Goal: Information Seeking & Learning: Find specific page/section

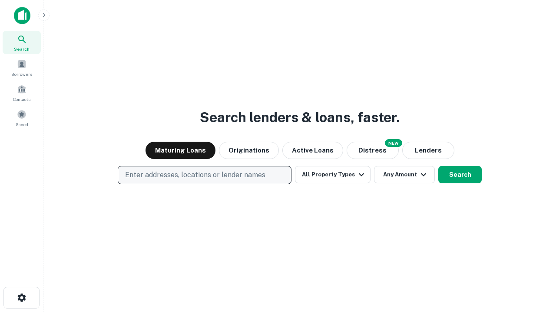
click at [204, 175] on p "Enter addresses, locations or lender names" at bounding box center [195, 175] width 140 height 10
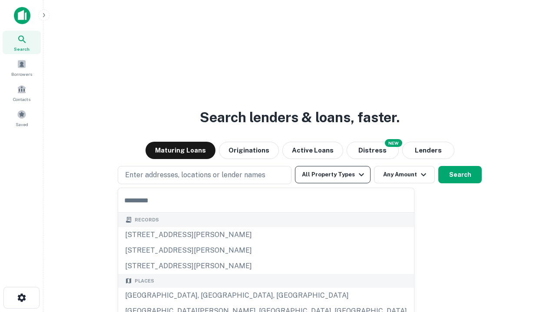
click at [332, 175] on button "All Property Types" at bounding box center [333, 174] width 76 height 17
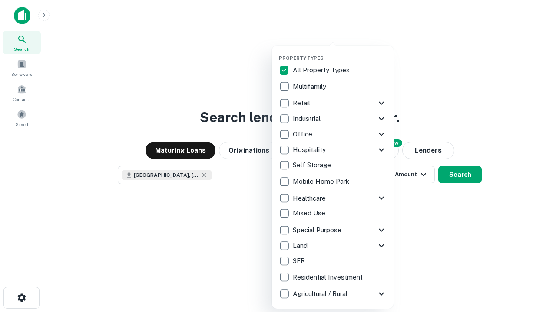
click at [339, 53] on button "button" at bounding box center [340, 53] width 122 height 0
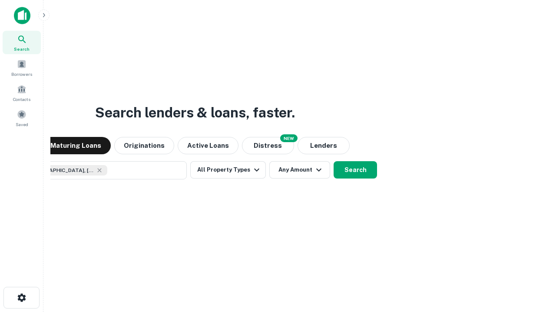
scroll to position [14, 0]
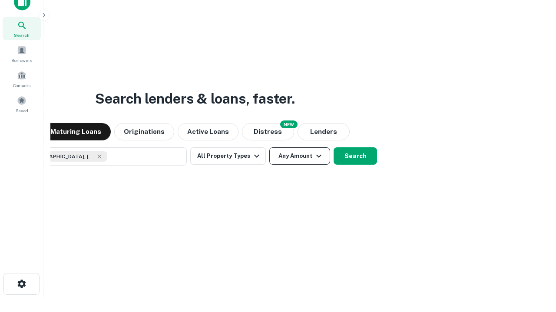
click at [269, 148] on button "Any Amount" at bounding box center [299, 156] width 61 height 17
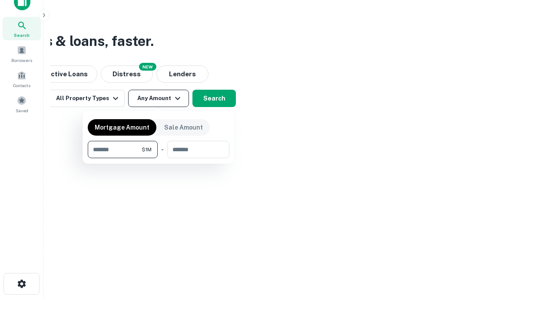
type input "*******"
click at [158, 158] on button "button" at bounding box center [158, 158] width 141 height 0
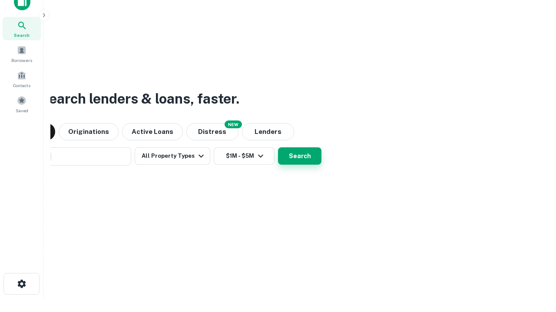
click at [278, 148] on button "Search" at bounding box center [299, 156] width 43 height 17
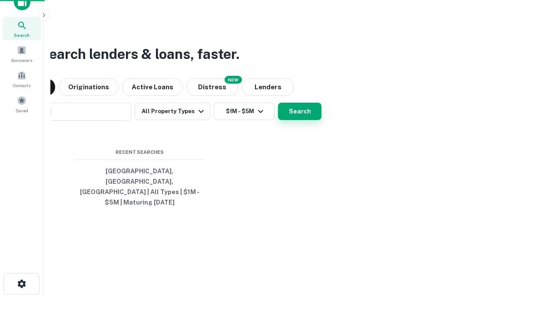
scroll to position [28, 246]
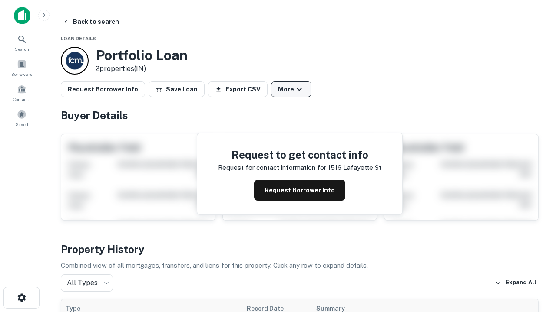
click at [291, 89] on button "More" at bounding box center [291, 90] width 40 height 16
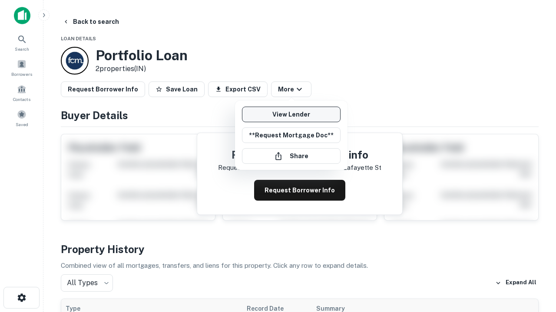
click at [291, 115] on link "View Lender" at bounding box center [291, 115] width 99 height 16
